Goal: Information Seeking & Learning: Learn about a topic

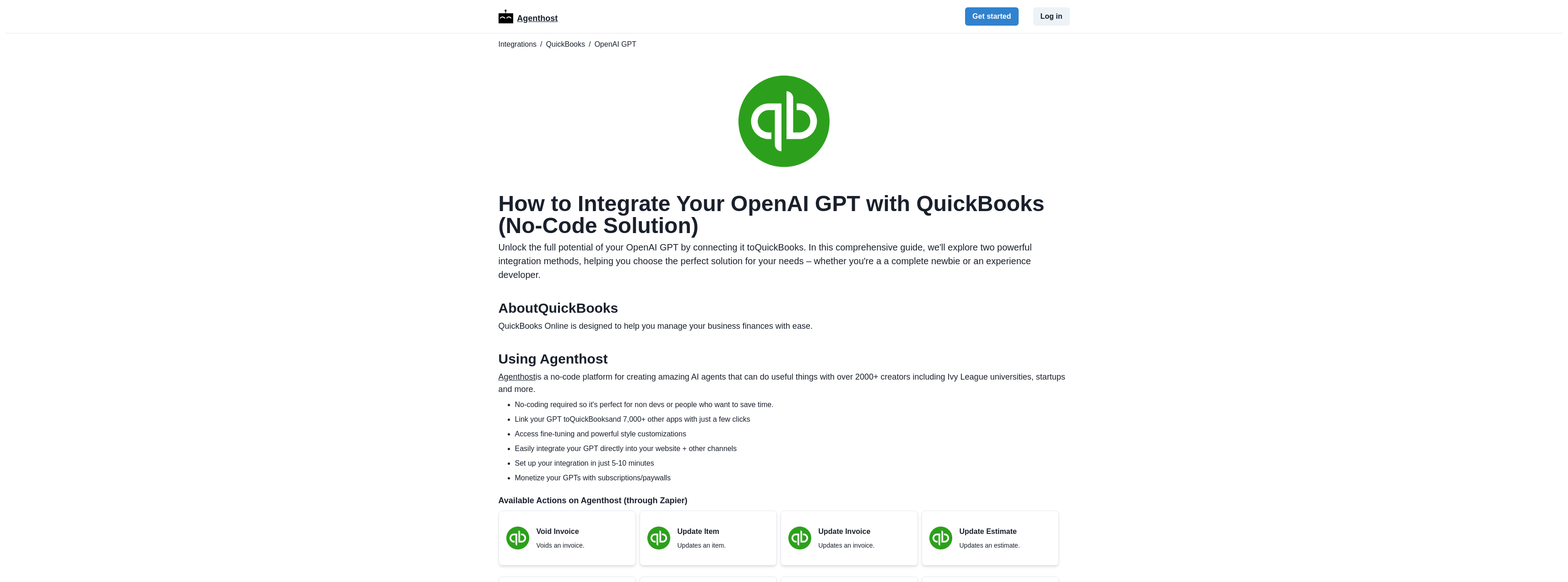
click at [533, 16] on p "Agenthost" at bounding box center [537, 16] width 41 height 16
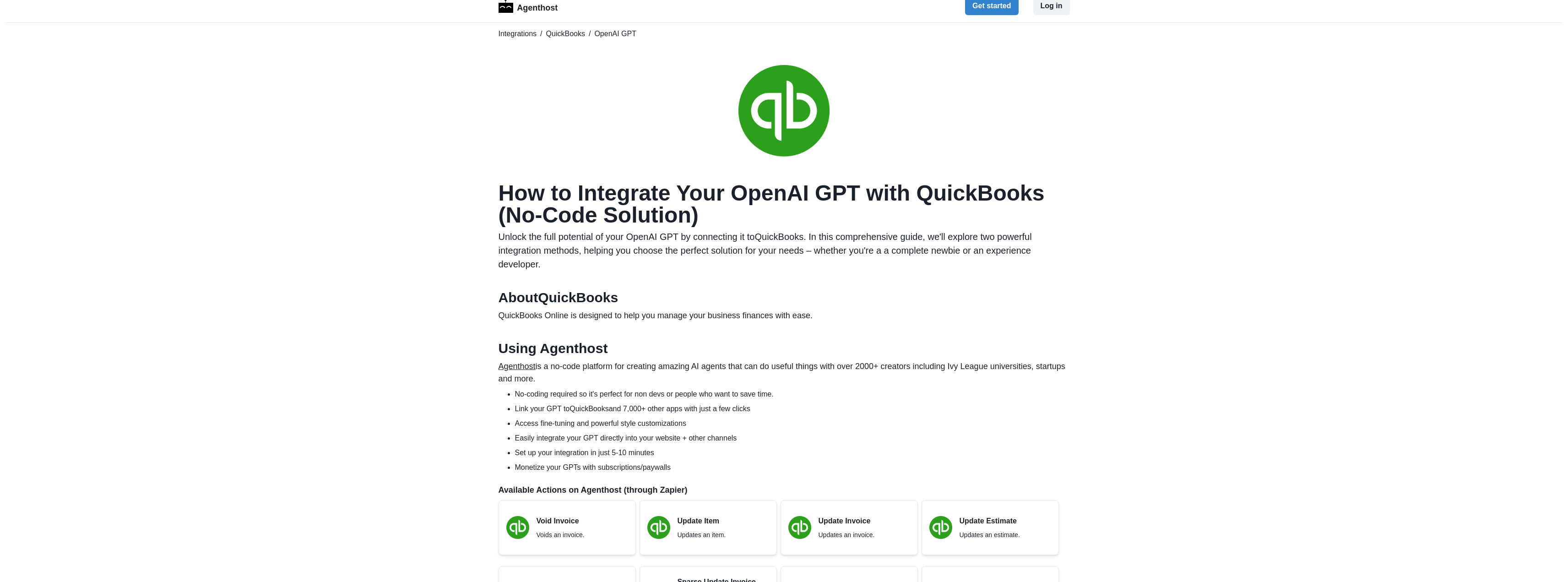
scroll to position [320, 0]
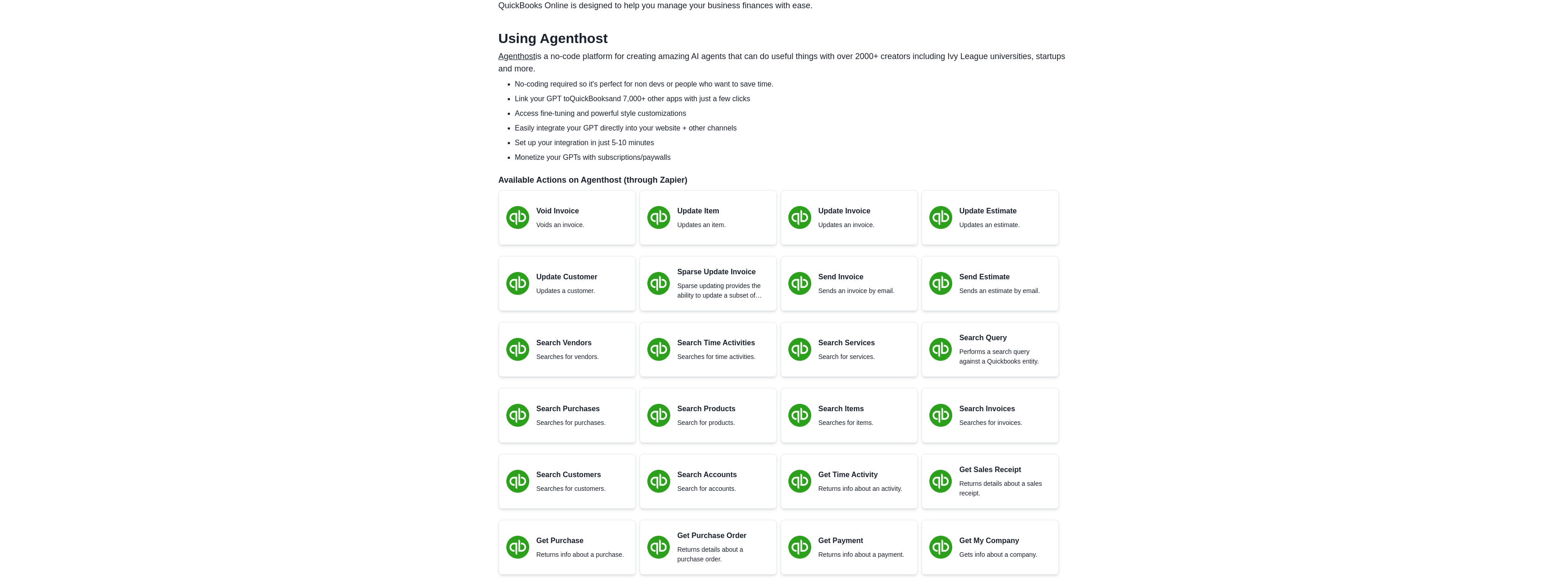
click at [566, 282] on p "Update Customer" at bounding box center [567, 277] width 61 height 11
drag, startPoint x: 566, startPoint y: 276, endPoint x: 551, endPoint y: 221, distance: 57.0
click at [566, 276] on p "Update Customer" at bounding box center [567, 277] width 61 height 11
drag, startPoint x: 550, startPoint y: 184, endPoint x: 575, endPoint y: 175, distance: 26.6
click at [566, 179] on p "Available Actions on Agenthost (through Zapier)" at bounding box center [784, 180] width 572 height 12
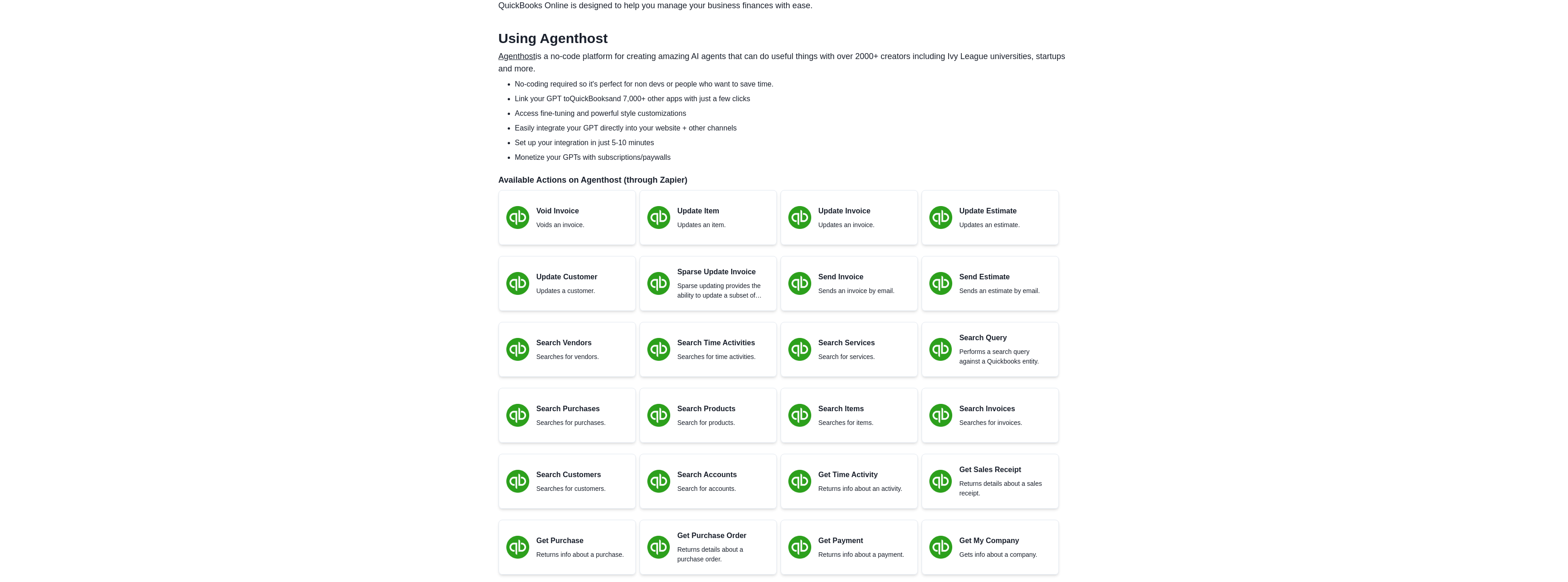
click at [658, 188] on section "Using Agenthost Agenthost is a no-code platform for creating amazing AI agents …" at bounding box center [784, 438] width 572 height 816
click at [746, 169] on section "Using Agenthost Agenthost is a no-code platform for creating amazing AI agents …" at bounding box center [784, 438] width 572 height 816
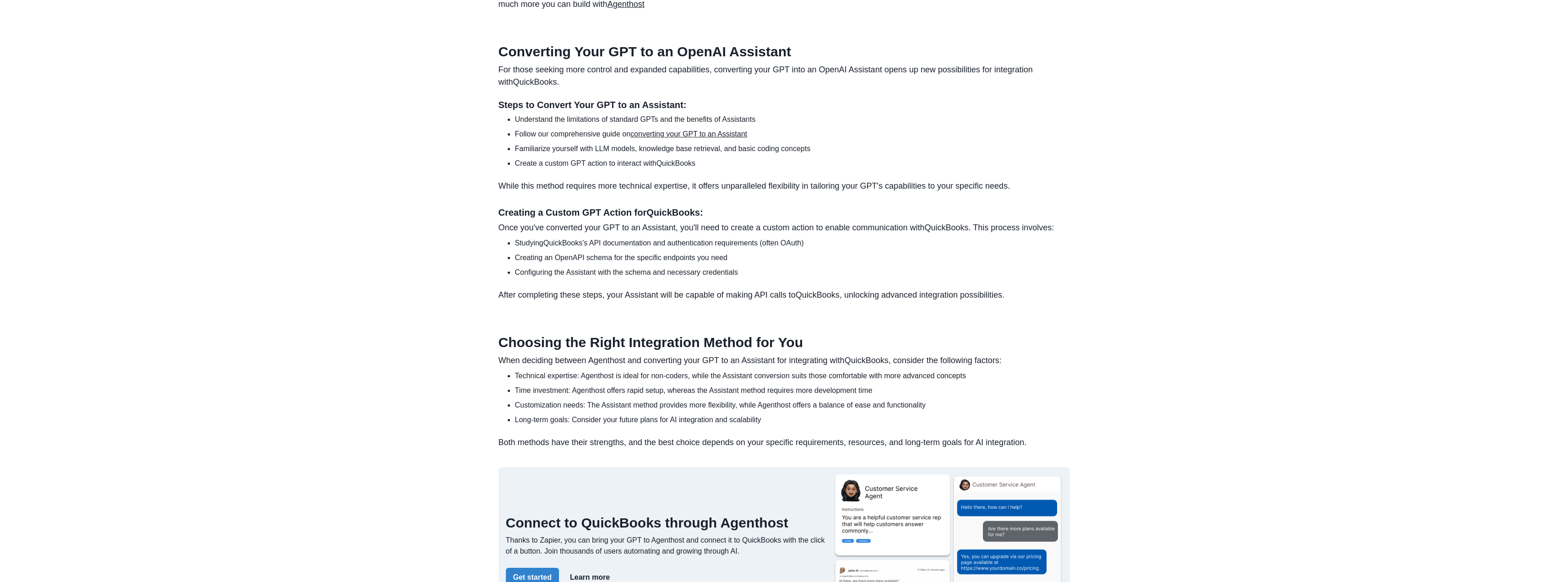
scroll to position [1465, 0]
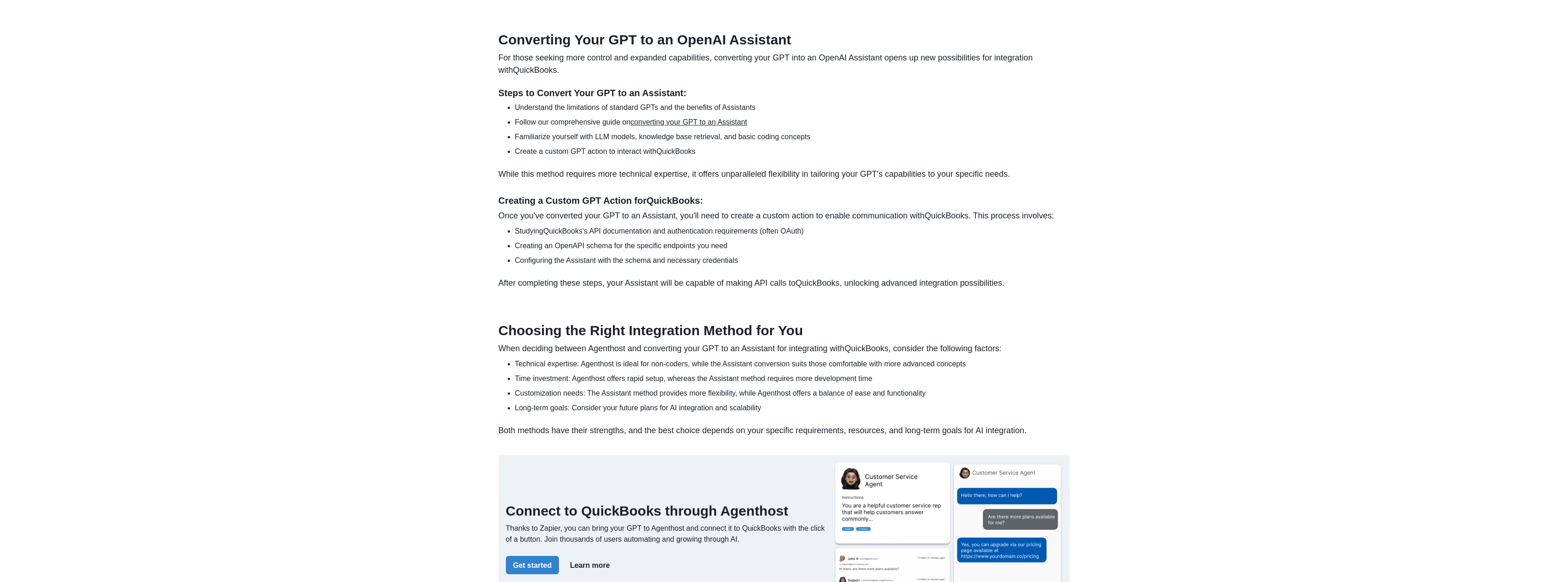
click at [695, 142] on ul "Understand the limitations of standard GPTs and the benefits of Assistants Foll…" at bounding box center [788, 130] width 564 height 55
click at [695, 126] on link "converting your GPT to an Assistant" at bounding box center [689, 122] width 117 height 8
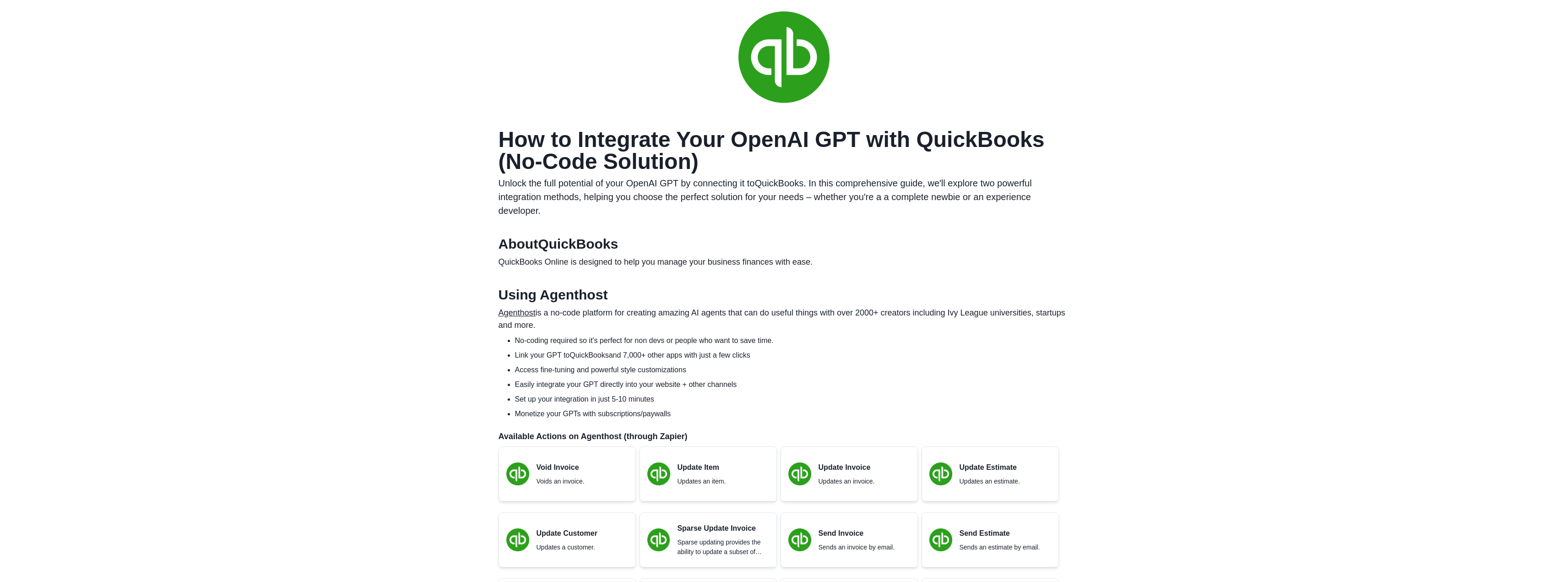
scroll to position [63, 0]
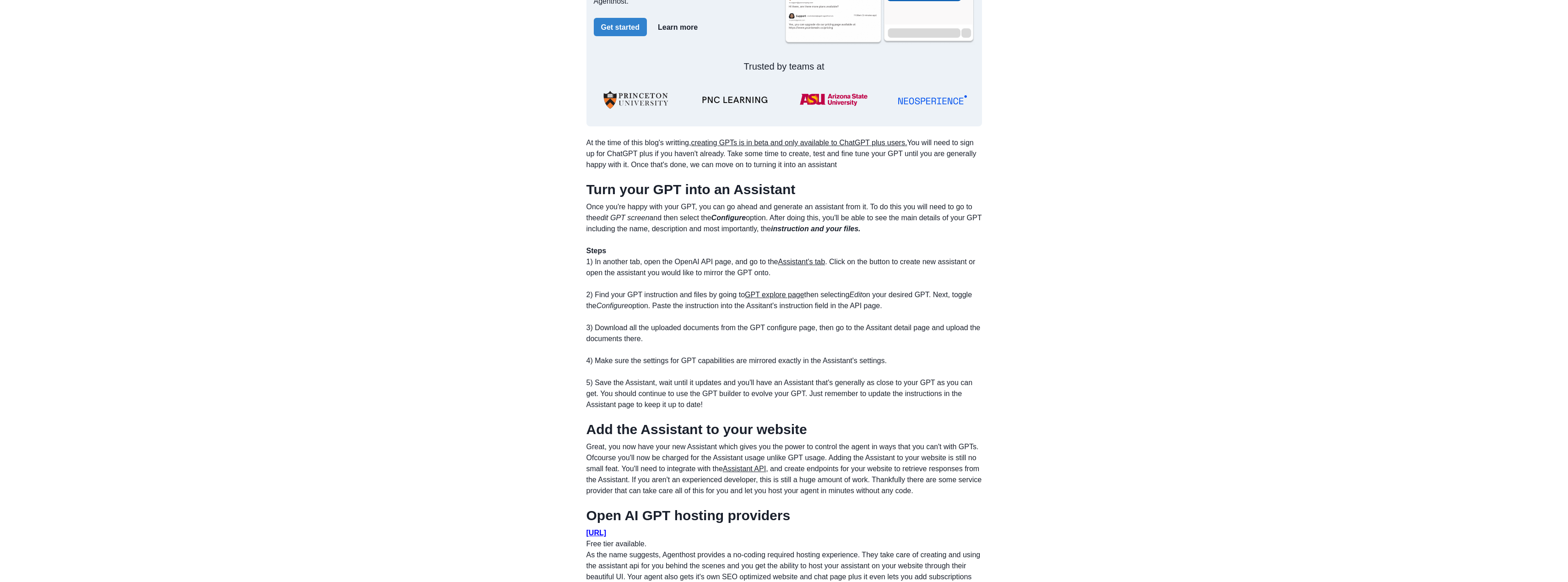
scroll to position [762, 0]
